Goal: Task Accomplishment & Management: Use online tool/utility

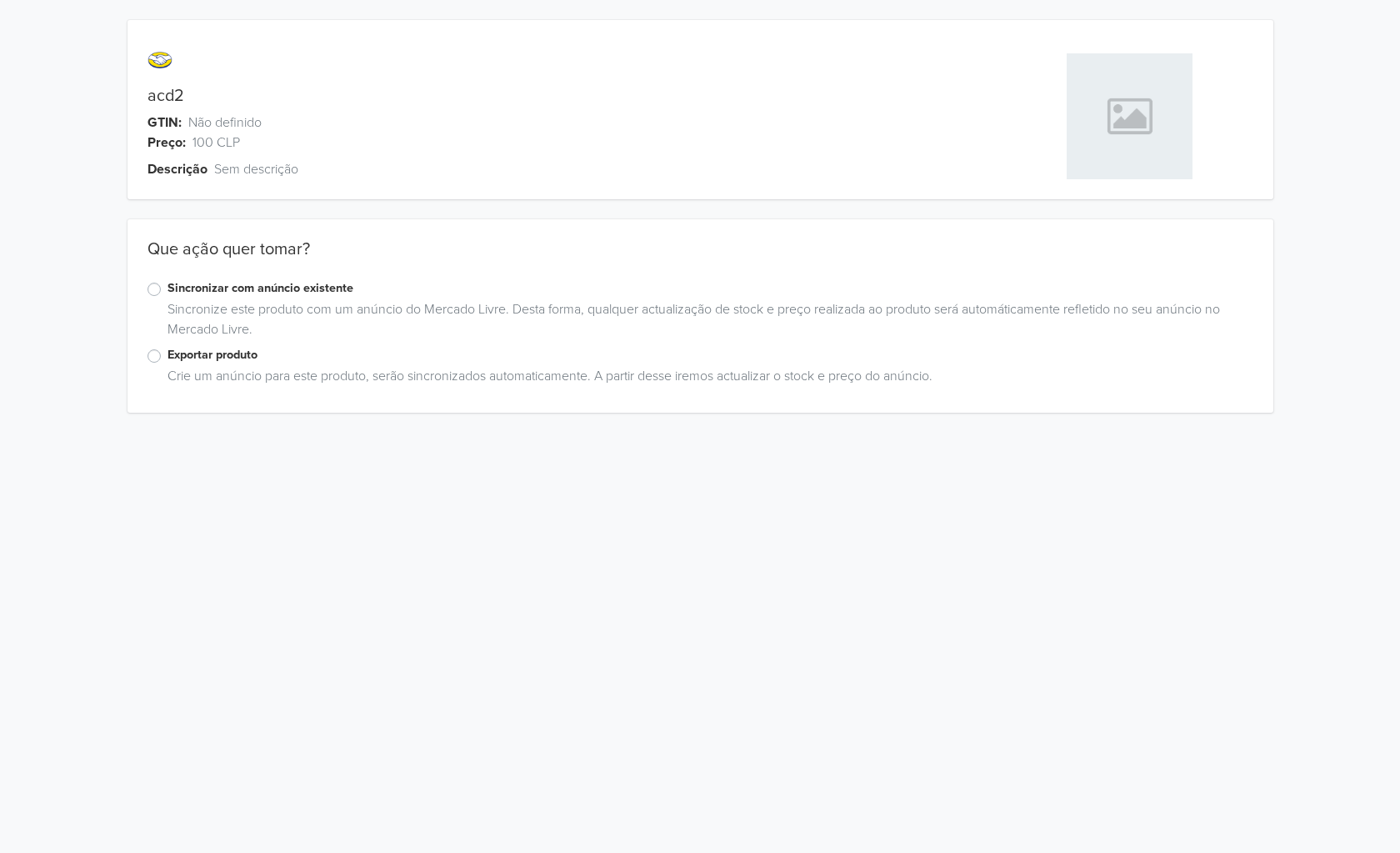
click at [167, 352] on label "Exportar produto" at bounding box center [710, 354] width 1085 height 19
click at [0, 0] on input "Exportar produto" at bounding box center [0, 0] width 0 height 0
click at [275, 565] on div "Criar anúncio" at bounding box center [700, 598] width 1106 height 71
click at [274, 558] on div "Selecione uma categoría" at bounding box center [685, 547] width 1074 height 30
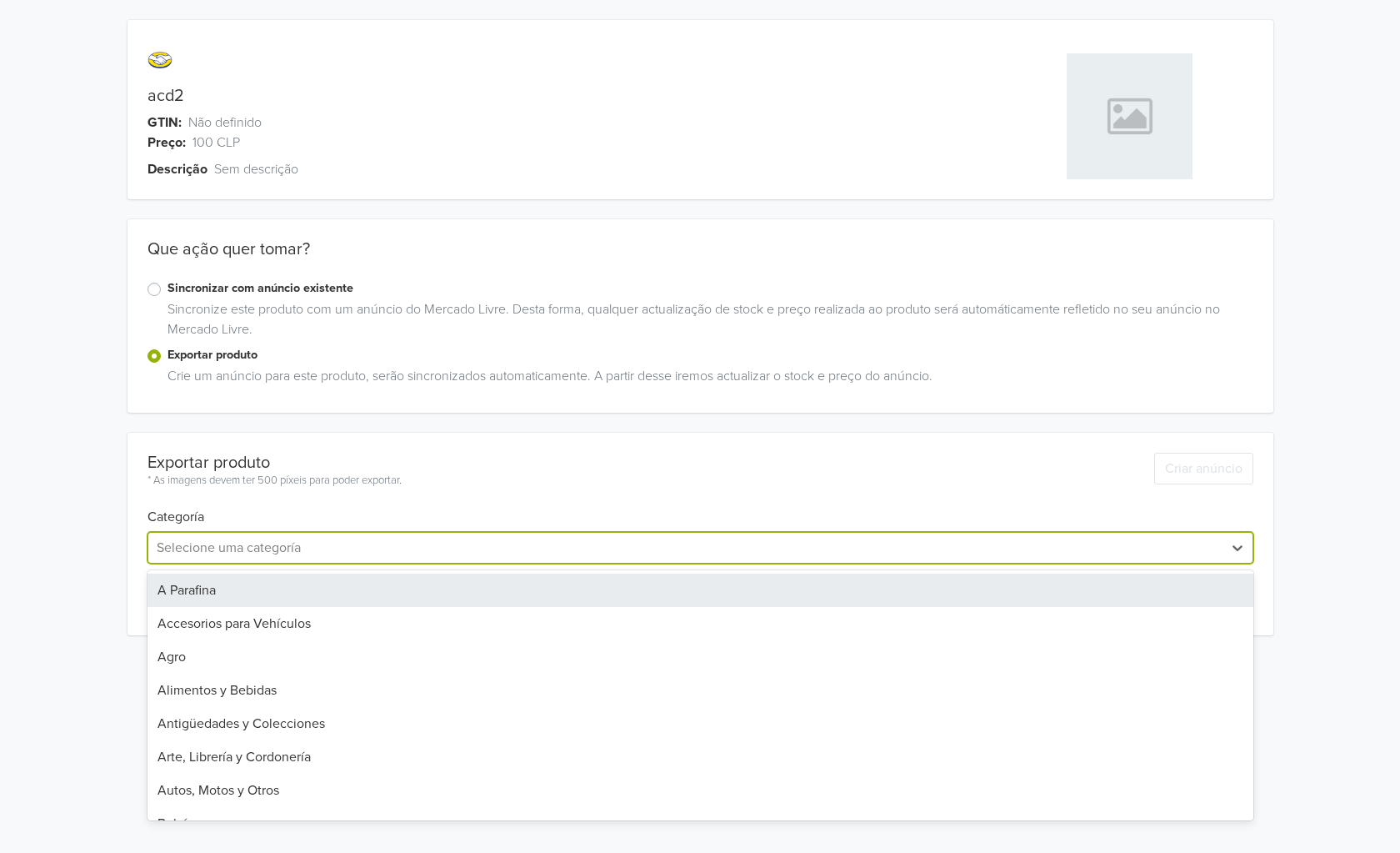
click at [256, 601] on div "A Parafina" at bounding box center [700, 590] width 1106 height 33
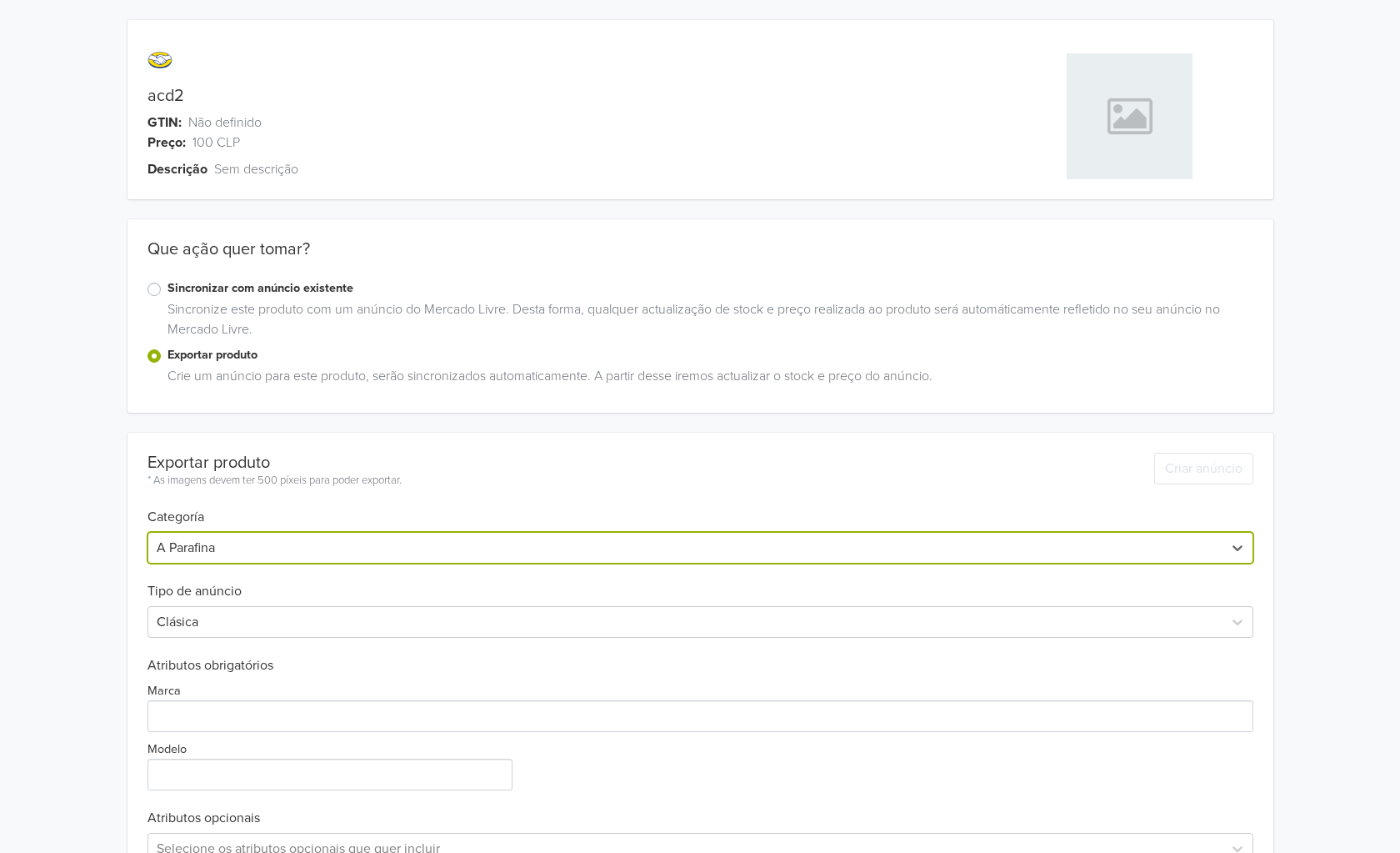
click at [250, 615] on div "Clásica" at bounding box center [700, 622] width 1106 height 32
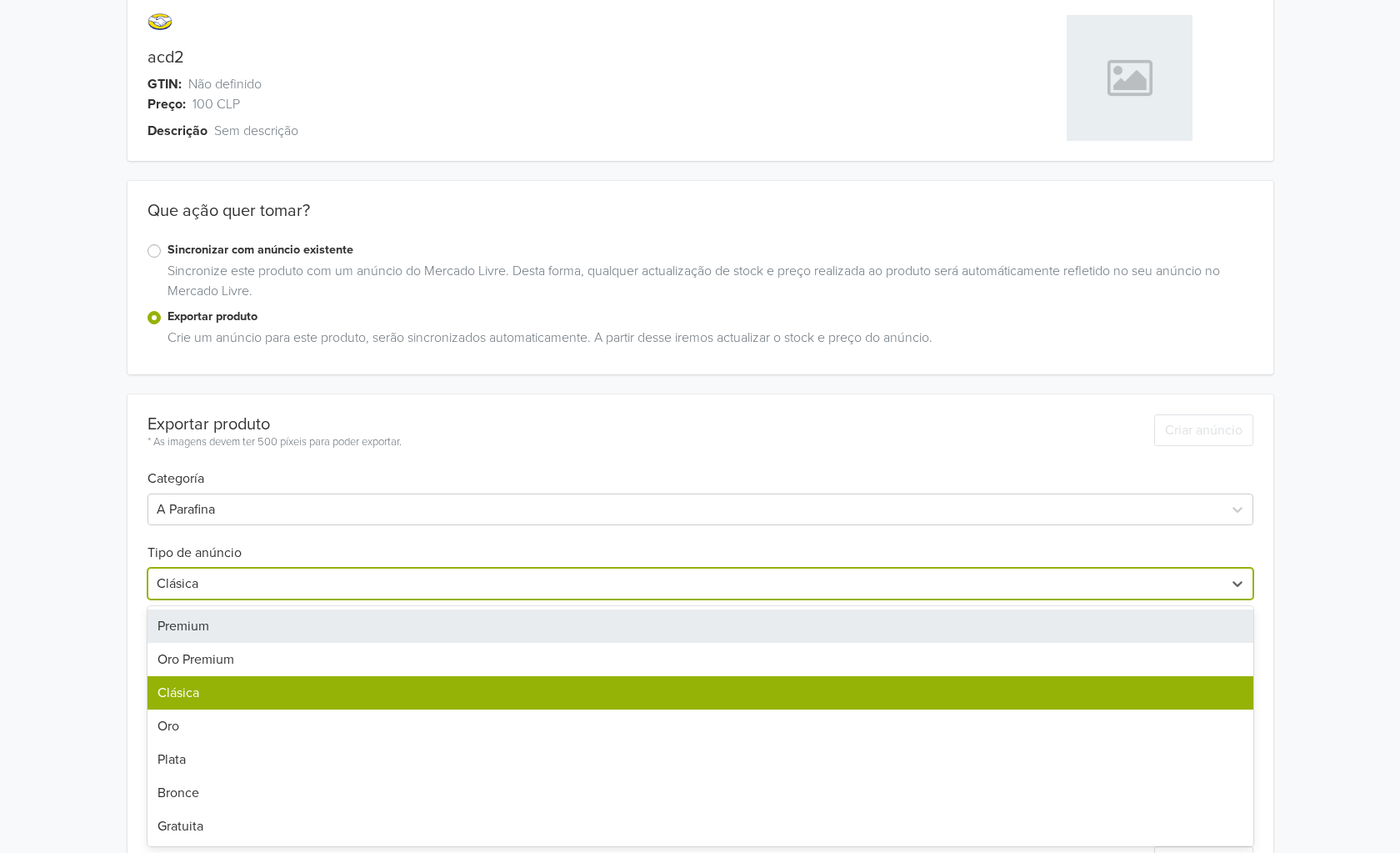
click at [227, 726] on div "Oro" at bounding box center [700, 726] width 1106 height 33
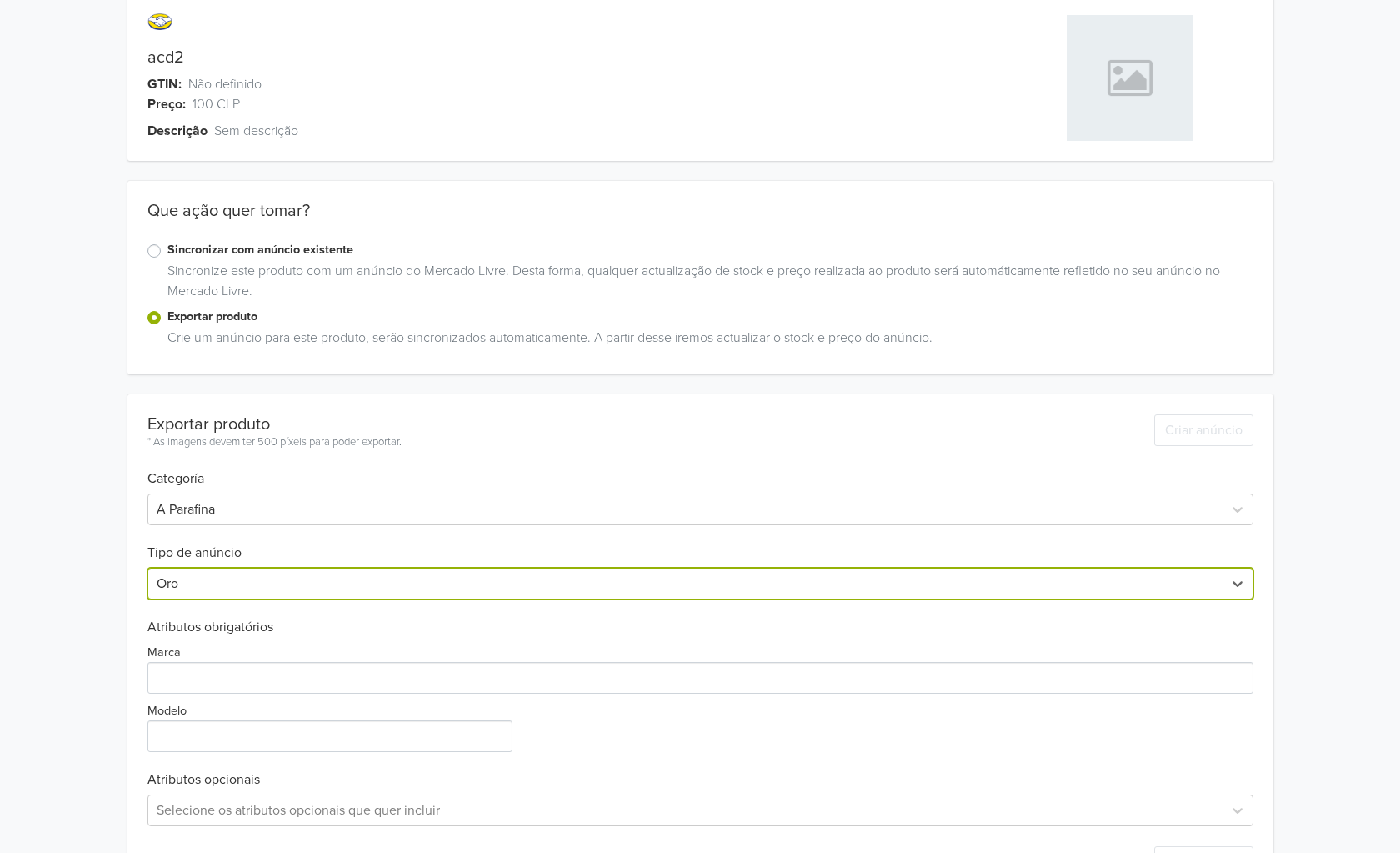
scroll to position [103, 0]
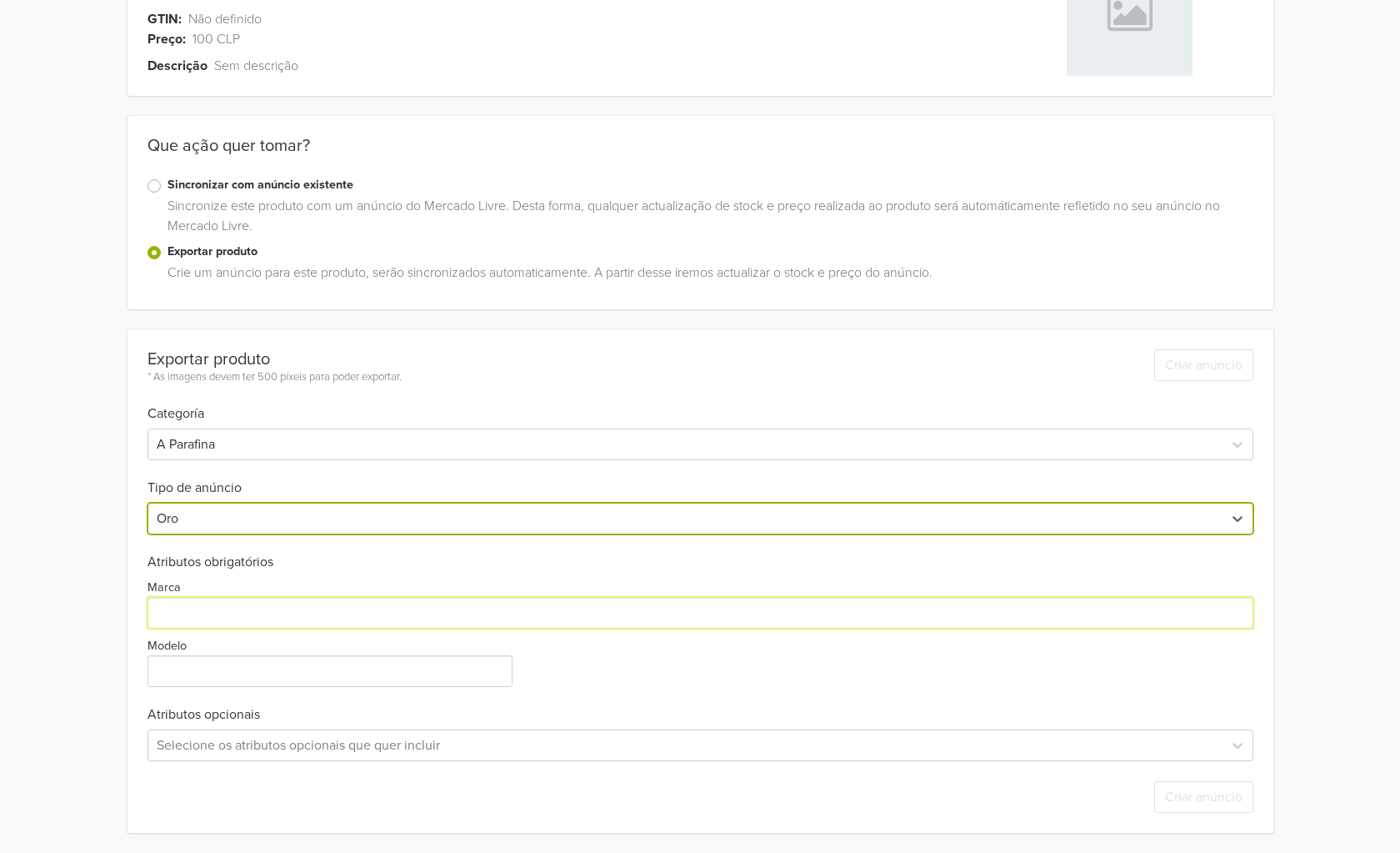
click at [234, 623] on input "Marca" at bounding box center [700, 612] width 1106 height 32
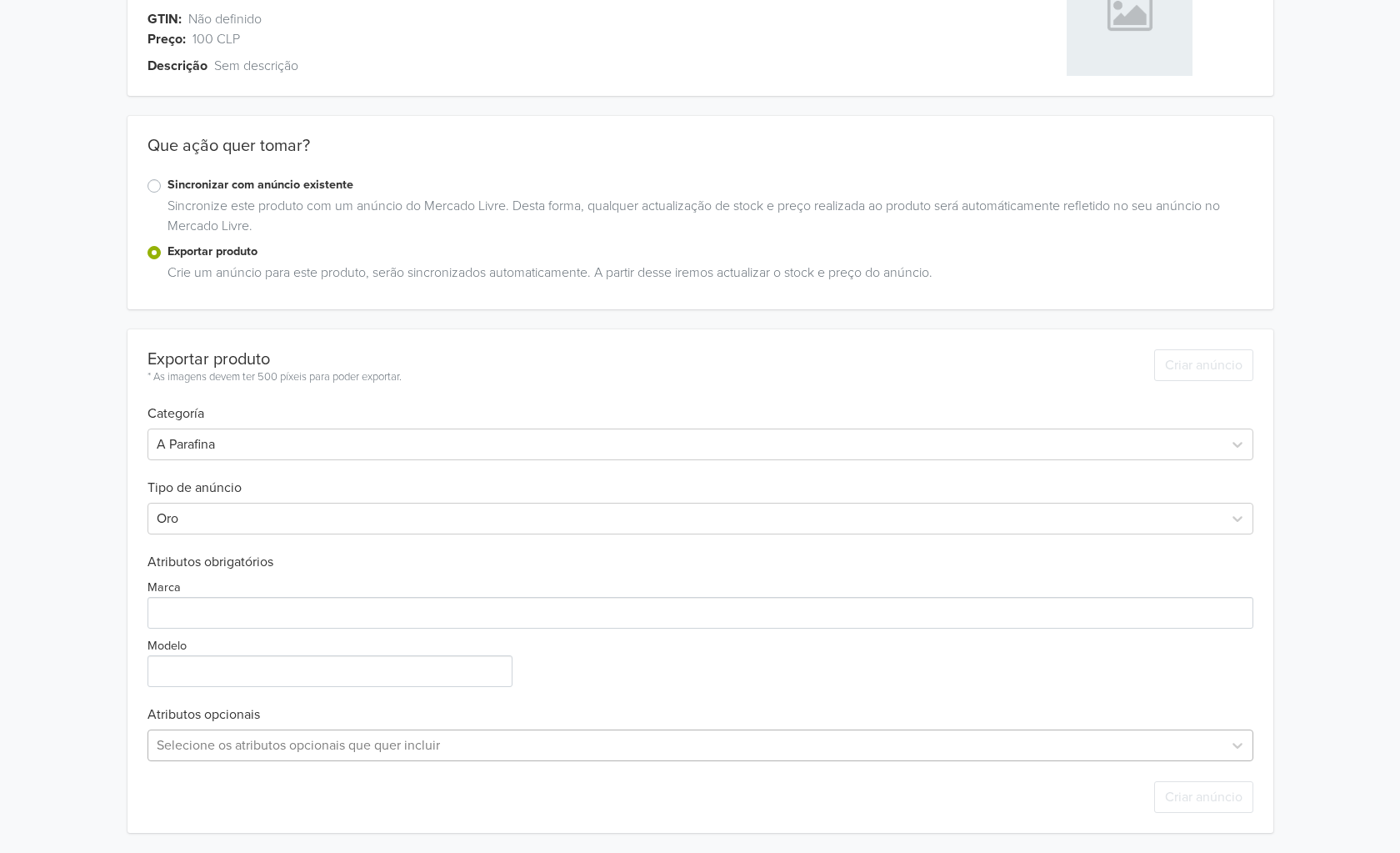
click at [247, 749] on div "Selecione os atributos opcionais que quer incluir" at bounding box center [700, 745] width 1106 height 32
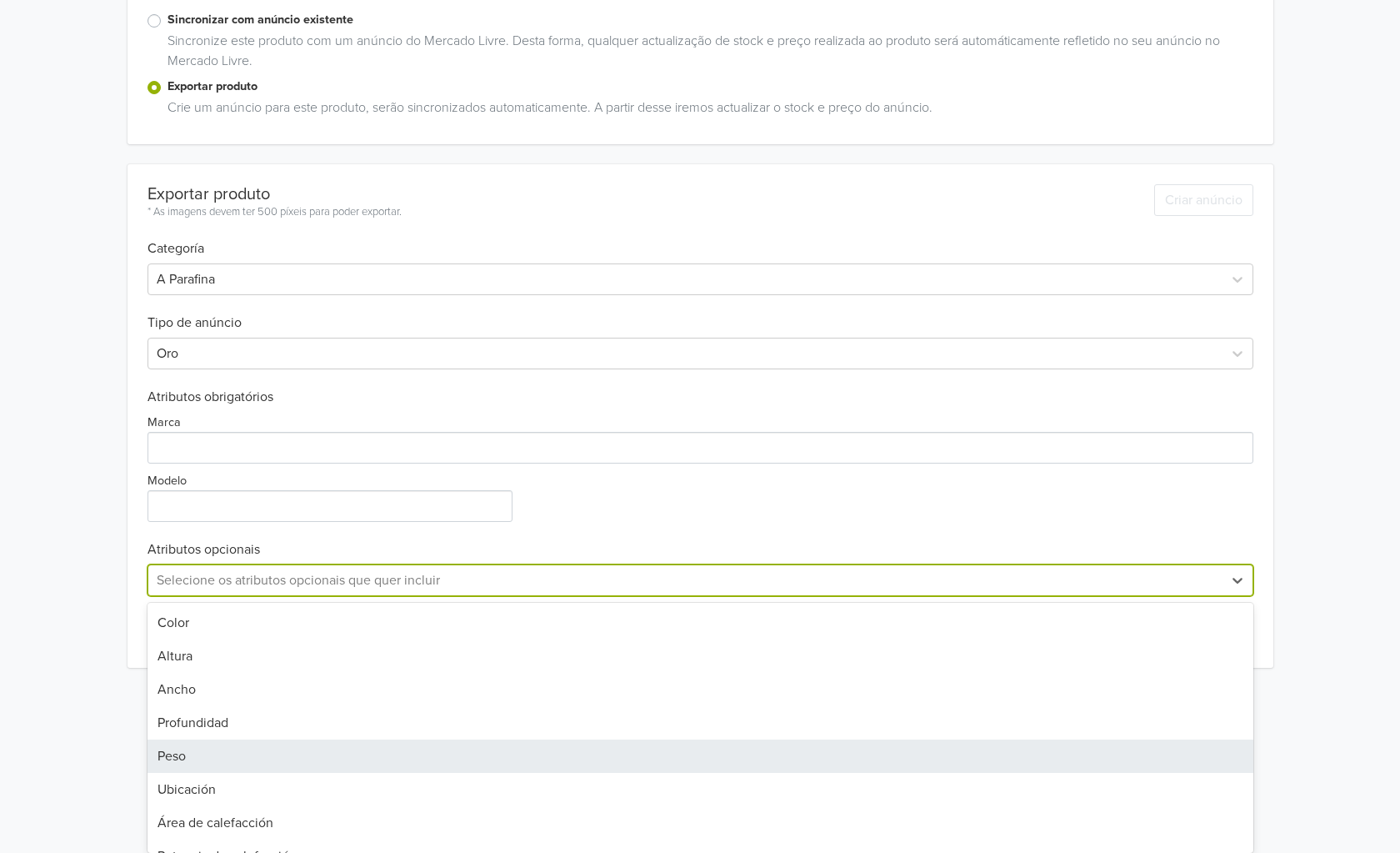
click at [247, 748] on div "Peso" at bounding box center [700, 756] width 1106 height 33
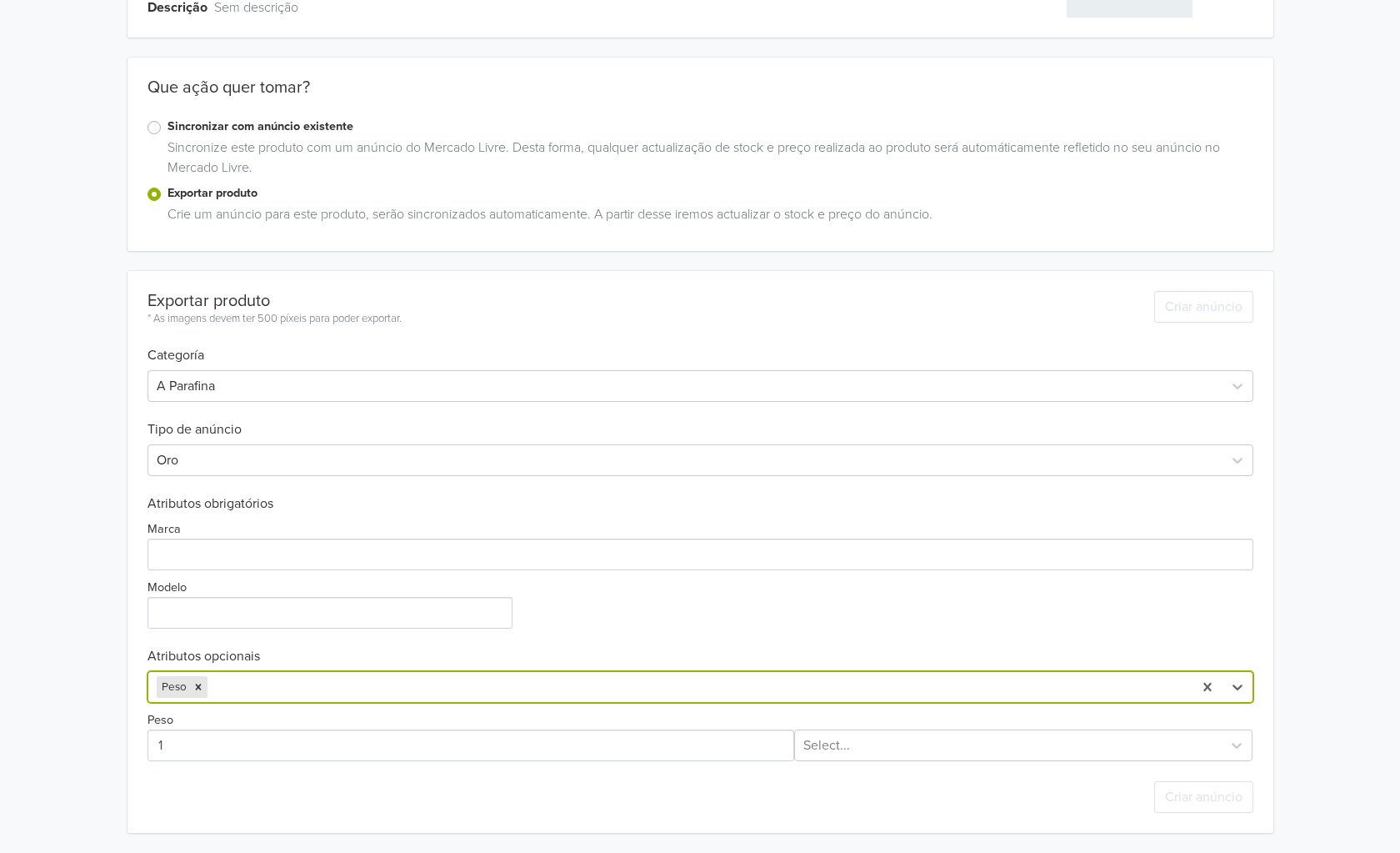
scroll to position [161, 0]
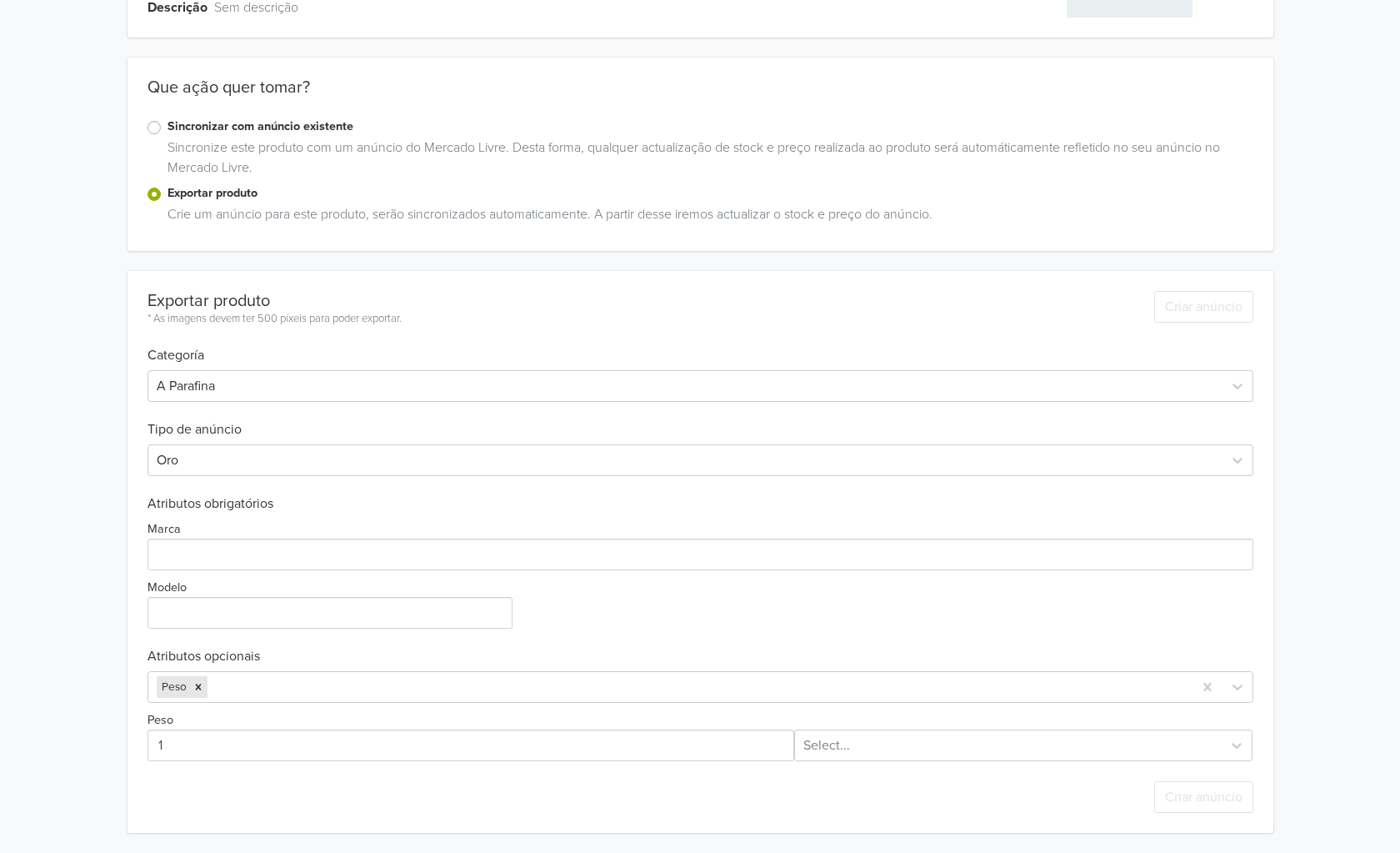
click at [284, 668] on div "Peso" at bounding box center [700, 684] width 1106 height 39
click at [189, 696] on div "Remove Peso" at bounding box center [198, 686] width 19 height 22
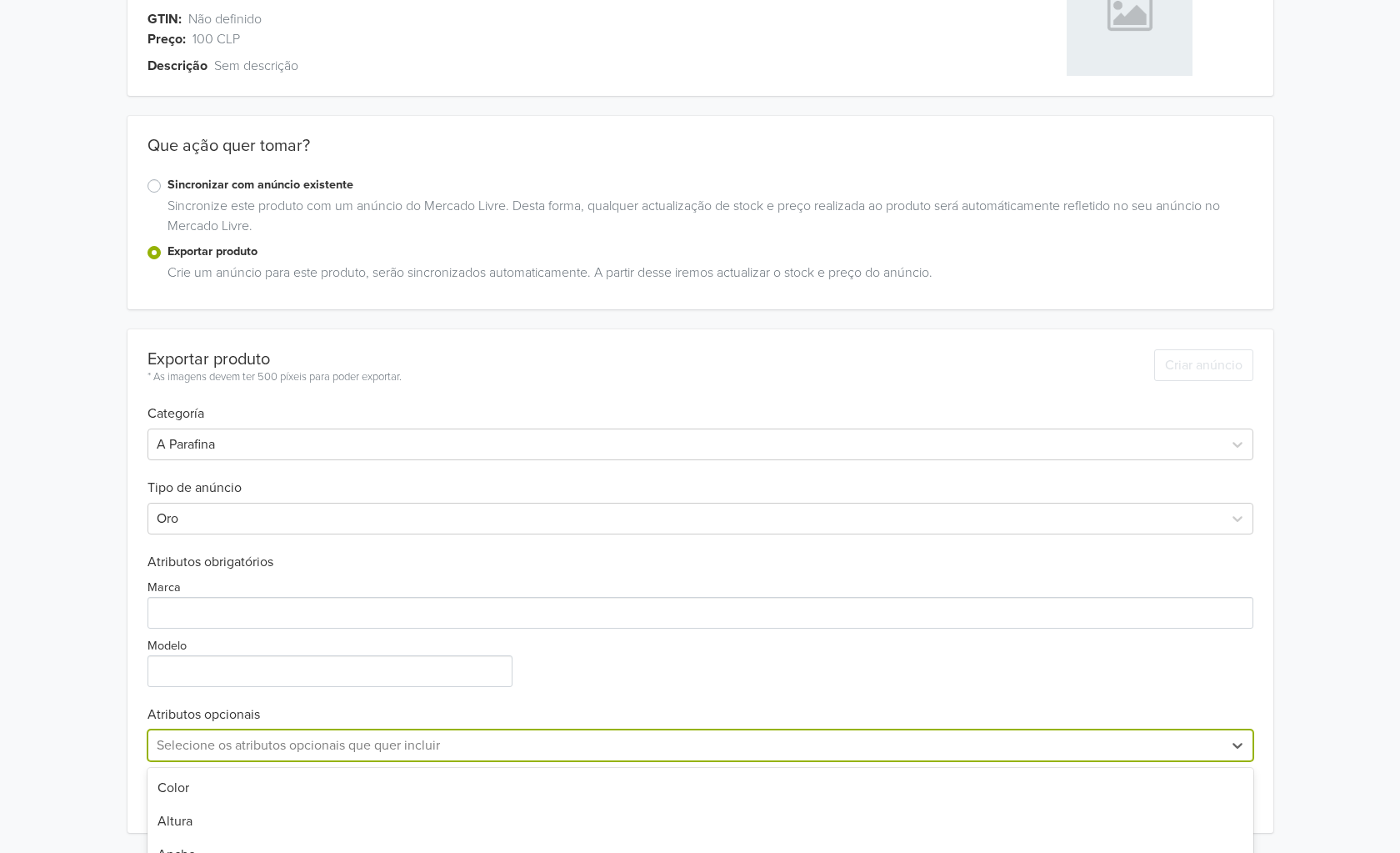
scroll to position [269, 0]
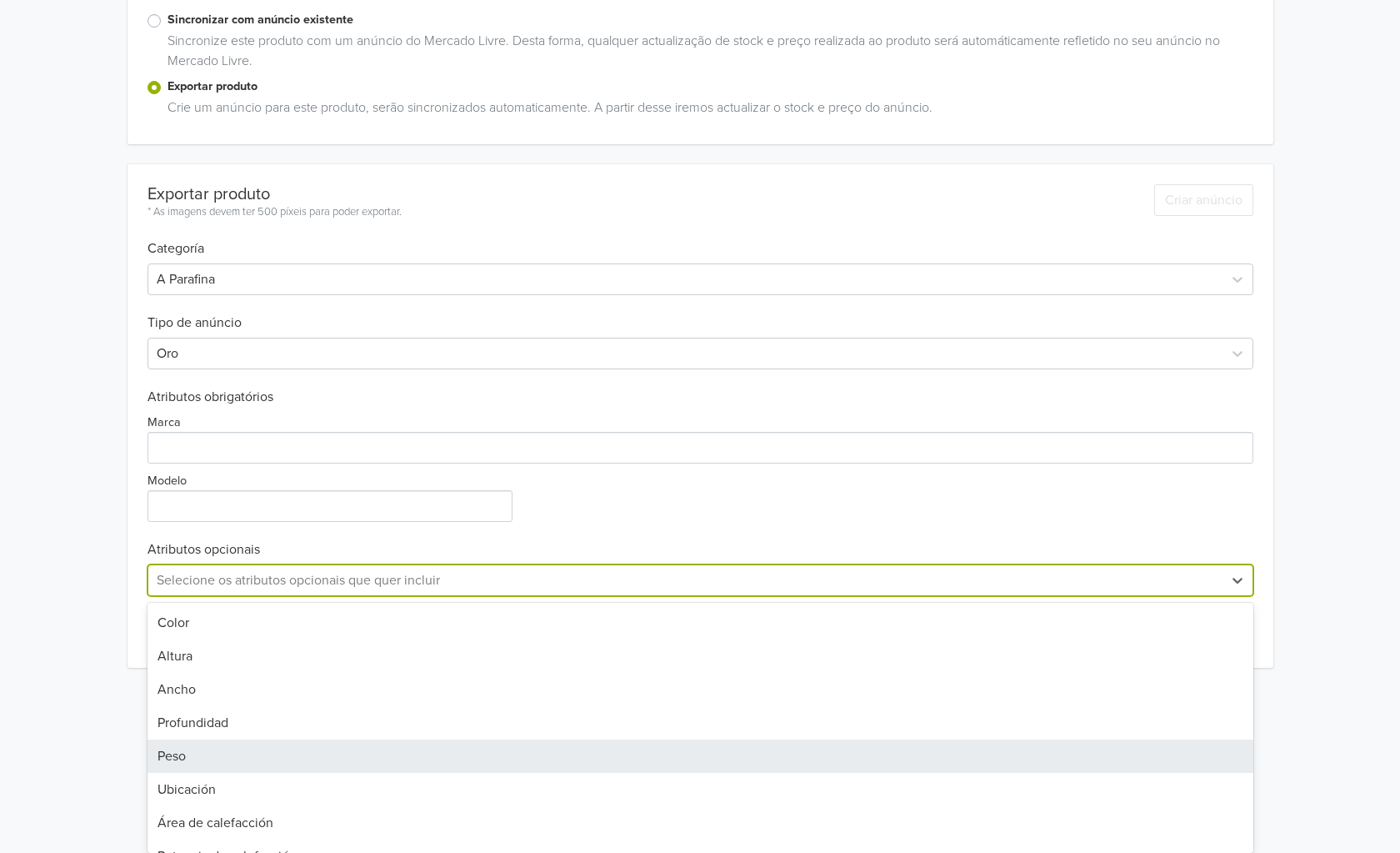
click at [174, 596] on div "Peso, 5 of 19. 19 results available. Use Up and Down to choose options, press E…" at bounding box center [700, 580] width 1106 height 32
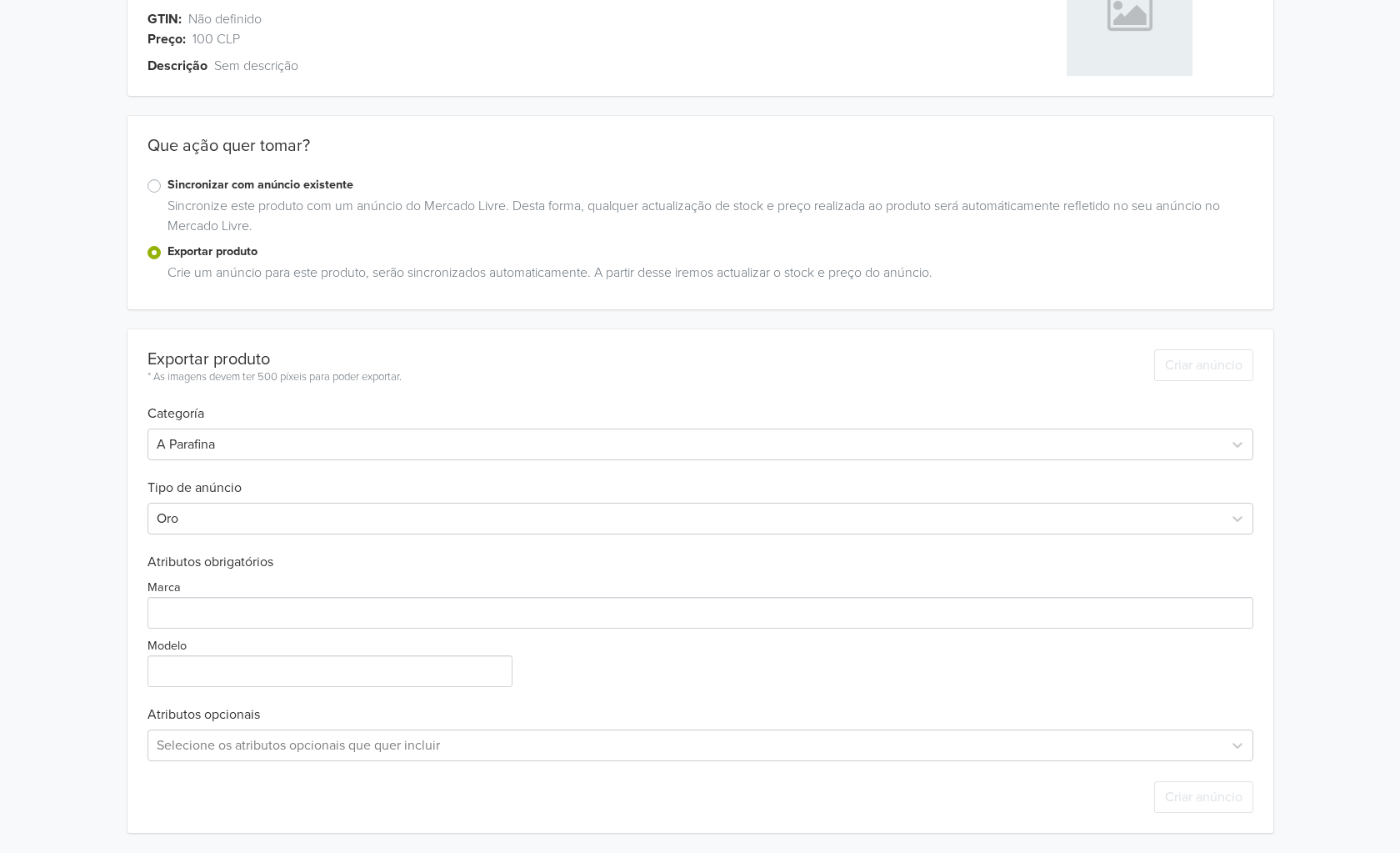
scroll to position [103, 0]
click at [539, 495] on div "Exportar produto * As imagens devem ter 500 píxeis para poder exportar. Criar a…" at bounding box center [700, 581] width 1106 height 503
